Goal: Task Accomplishment & Management: Manage account settings

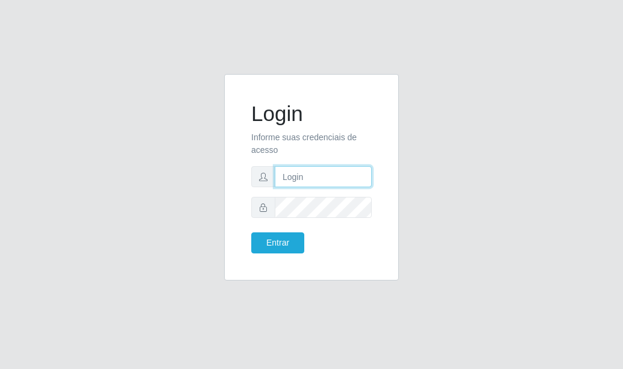
click at [299, 177] on input "text" at bounding box center [323, 176] width 97 height 21
type input "8"
type input "83981587485"
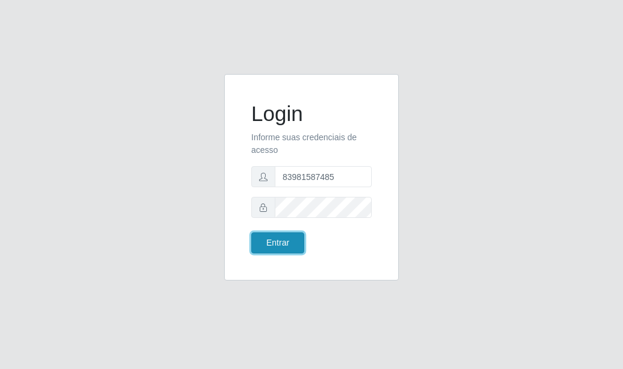
click at [281, 248] on button "Entrar" at bounding box center [277, 243] width 53 height 21
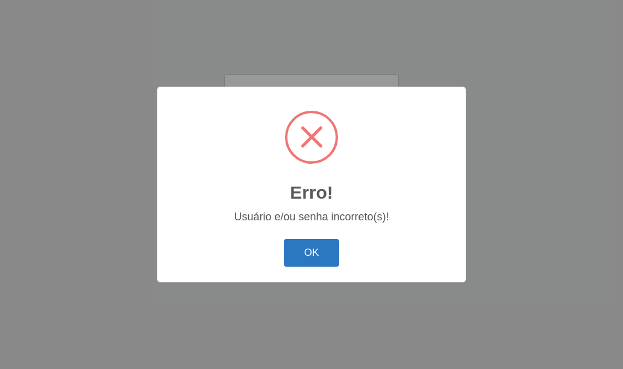
click at [307, 255] on button "OK" at bounding box center [312, 253] width 56 height 28
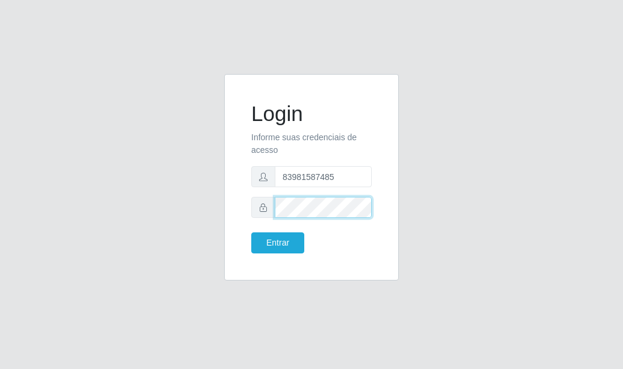
click at [251, 233] on button "Entrar" at bounding box center [277, 243] width 53 height 21
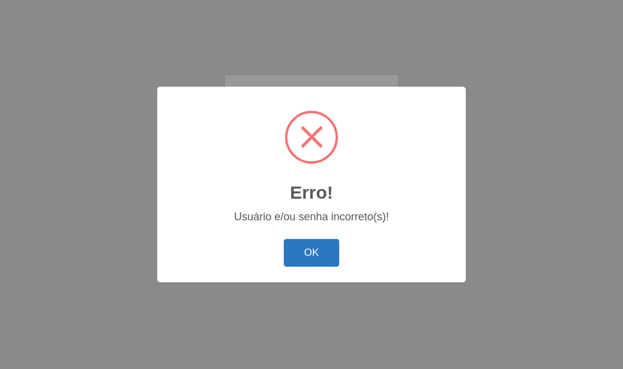
click at [327, 250] on button "OK" at bounding box center [312, 253] width 56 height 28
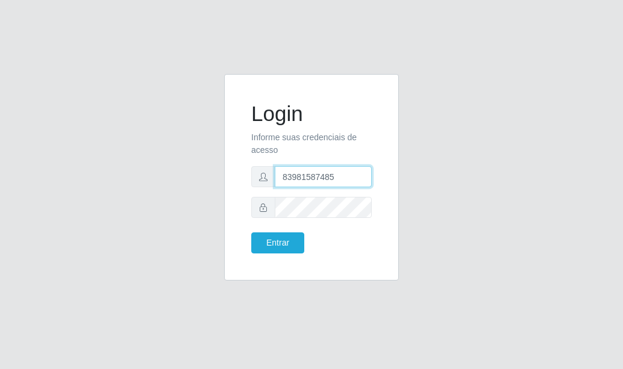
click at [335, 177] on input "83981587485" at bounding box center [323, 176] width 97 height 21
click at [319, 179] on input "text" at bounding box center [323, 176] width 97 height 21
type input "83981587485"
click at [351, 180] on input "83981587485" at bounding box center [323, 176] width 97 height 21
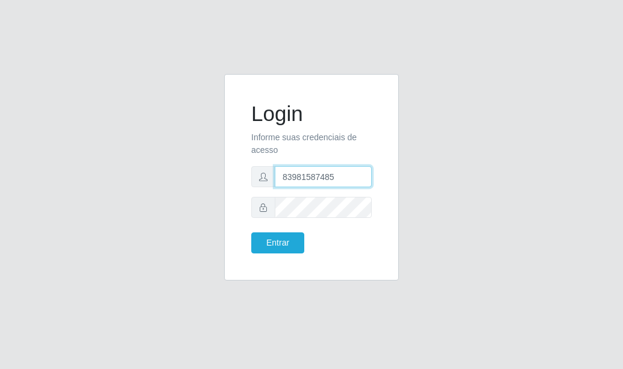
click at [351, 180] on input "83981587485" at bounding box center [323, 176] width 97 height 21
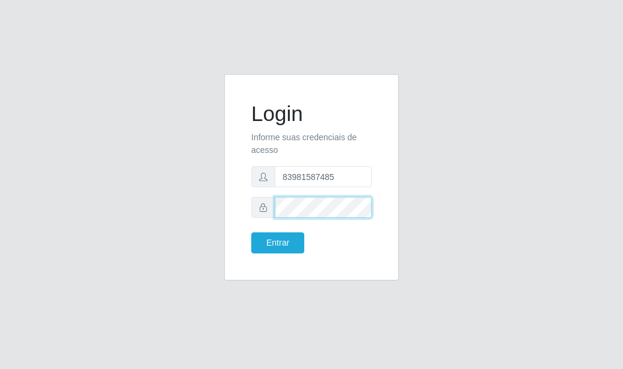
click at [251, 233] on button "Entrar" at bounding box center [277, 243] width 53 height 21
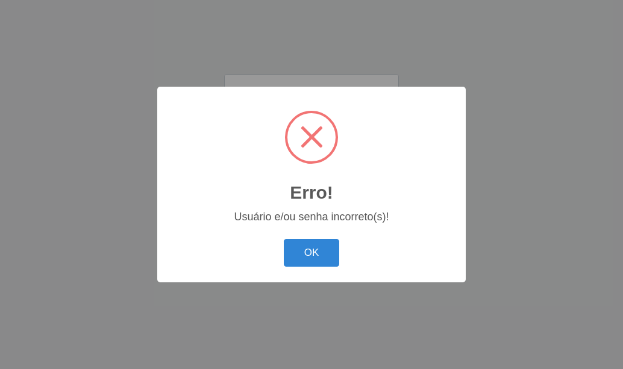
click at [284, 239] on button "OK" at bounding box center [312, 253] width 56 height 28
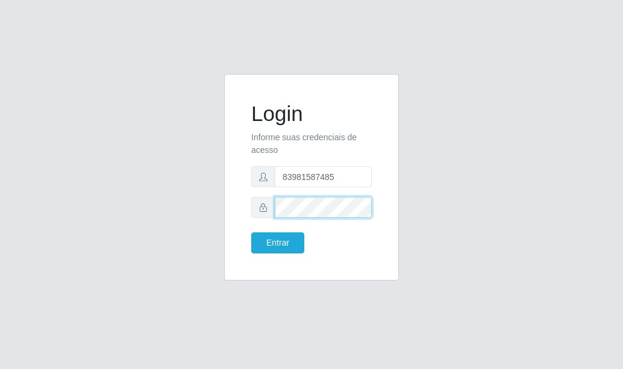
click at [251, 233] on button "Entrar" at bounding box center [277, 243] width 53 height 21
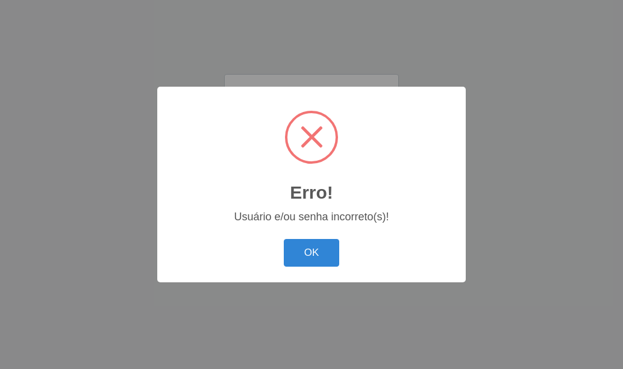
click at [284, 239] on button "OK" at bounding box center [312, 253] width 56 height 28
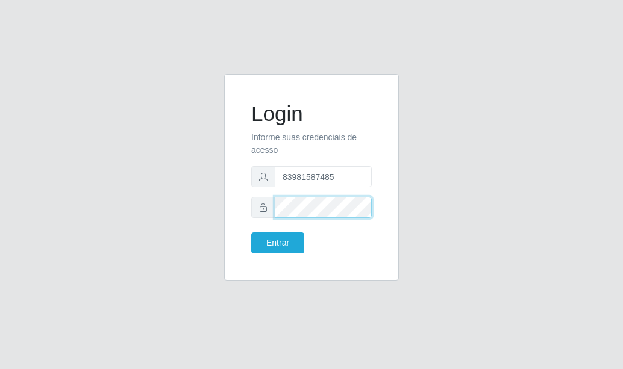
click at [251, 233] on button "Entrar" at bounding box center [277, 243] width 53 height 21
